Goal: Task Accomplishment & Management: Manage account settings

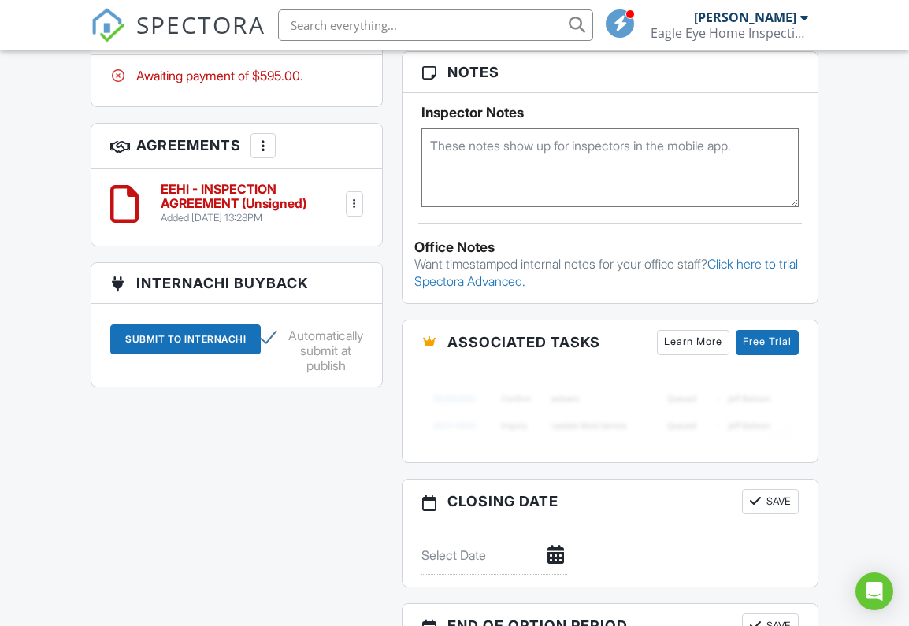
scroll to position [1172, 0]
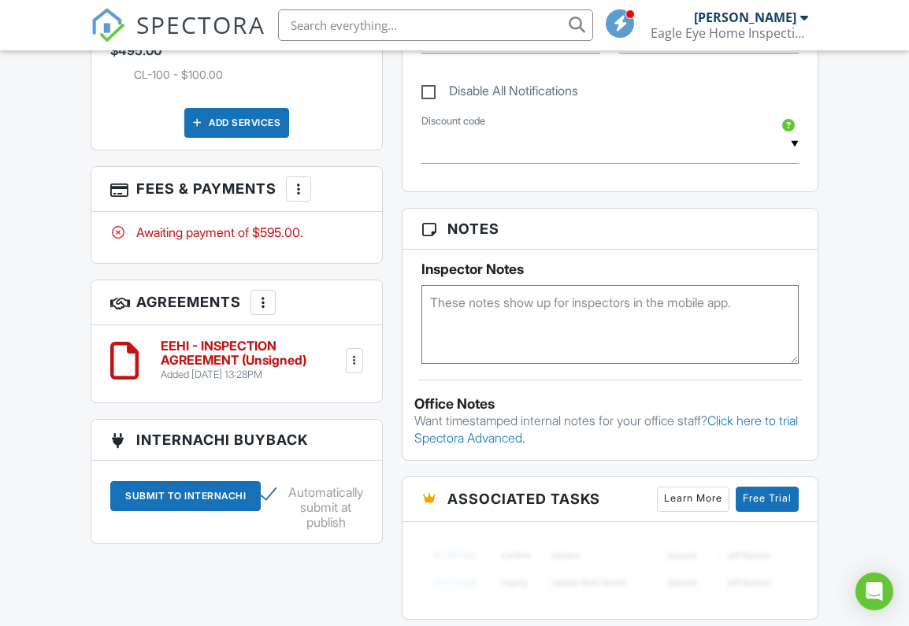
scroll to position [1039, 0]
